Goal: Transaction & Acquisition: Download file/media

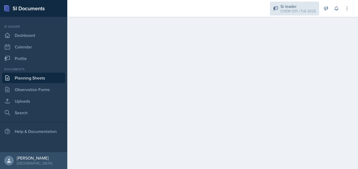
click at [291, 8] on div "CHEM 1211 / Fall 2025" at bounding box center [298, 11] width 35 height 6
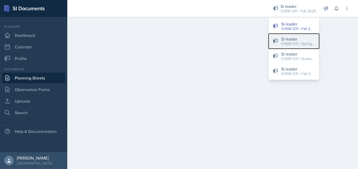
click at [288, 46] on div "CHEM 1211 / Spring 2025" at bounding box center [298, 44] width 34 height 6
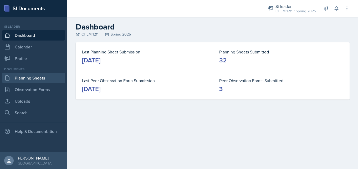
click at [46, 81] on link "Planning Sheets" at bounding box center [33, 78] width 63 height 11
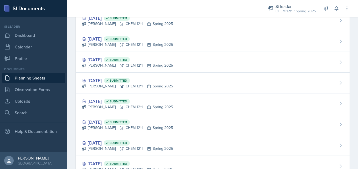
scroll to position [582, 0]
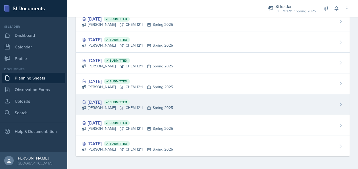
click at [120, 106] on icon at bounding box center [122, 108] width 4 height 4
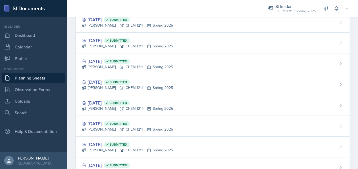
scroll to position [582, 0]
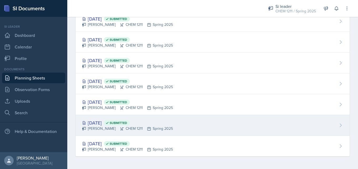
click at [109, 124] on div "[DATE] Submitted" at bounding box center [127, 122] width 91 height 7
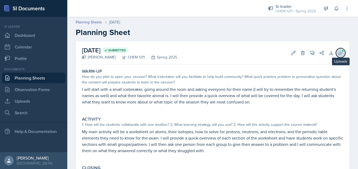
click at [342, 52] on span at bounding box center [342, 50] width 3 height 3
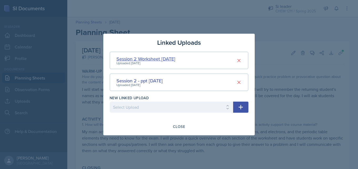
click at [163, 60] on div "Session 2 Worksheet [DATE]" at bounding box center [145, 58] width 59 height 7
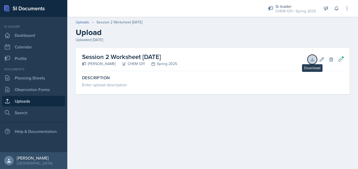
click at [315, 62] on button "Download" at bounding box center [312, 59] width 9 height 9
click at [237, 9] on div at bounding box center [163, 8] width 183 height 17
